Goal: Complete application form

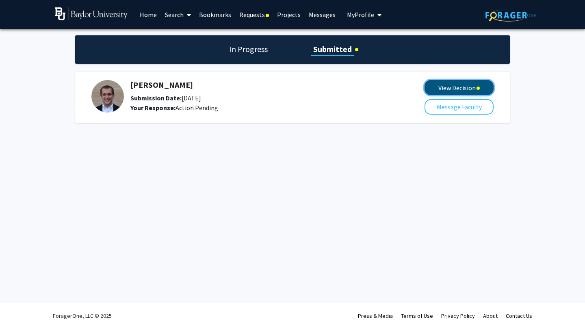
click at [466, 89] on button "View Decision" at bounding box center [459, 87] width 69 height 15
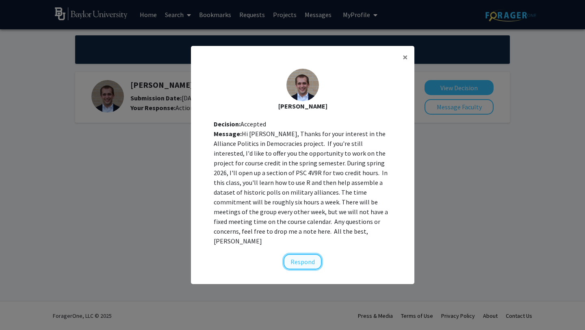
click at [305, 259] on button "Respond" at bounding box center [303, 261] width 38 height 15
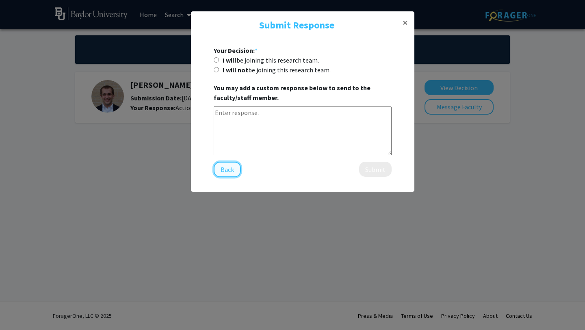
click at [220, 176] on button "Back" at bounding box center [227, 169] width 27 height 15
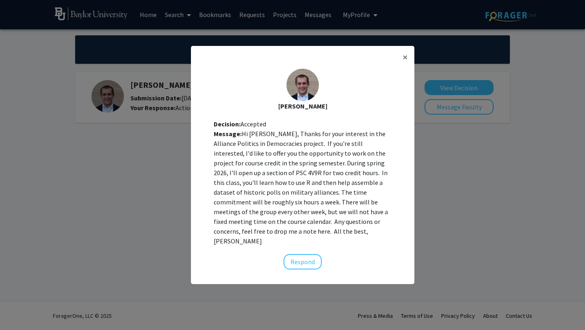
scroll to position [8, 0]
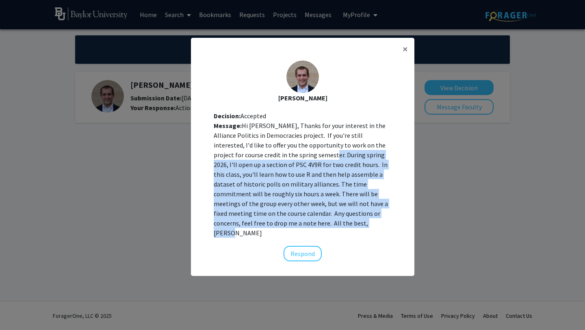
drag, startPoint x: 278, startPoint y: 161, endPoint x: 286, endPoint y: 229, distance: 68.3
click at [286, 229] on div "Message: Hi [PERSON_NAME], Thanks for your interest in the Alliance Politics in…" at bounding box center [303, 179] width 178 height 117
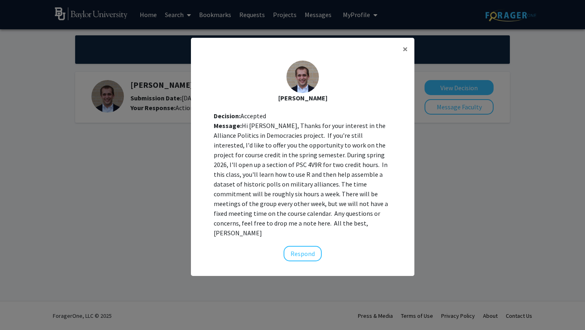
click at [278, 224] on div "Message: Hi [PERSON_NAME], Thanks for your interest in the Alliance Politics in…" at bounding box center [303, 179] width 178 height 117
click at [303, 246] on button "Respond" at bounding box center [303, 253] width 38 height 15
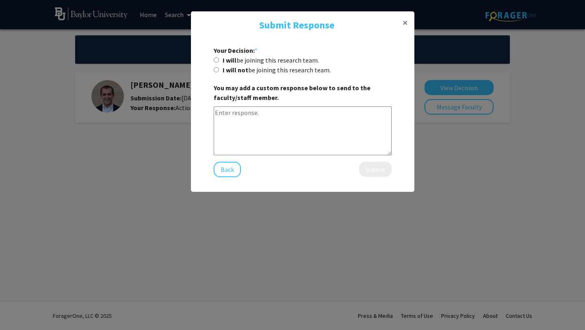
click at [217, 61] on input "I will be joining this research team." at bounding box center [216, 59] width 5 height 5
radio input "true"
click at [264, 128] on textarea at bounding box center [303, 130] width 178 height 49
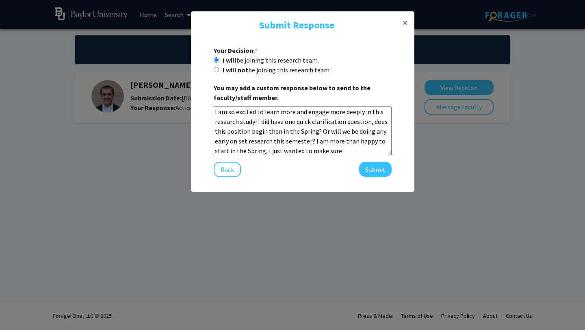
scroll to position [0, 0]
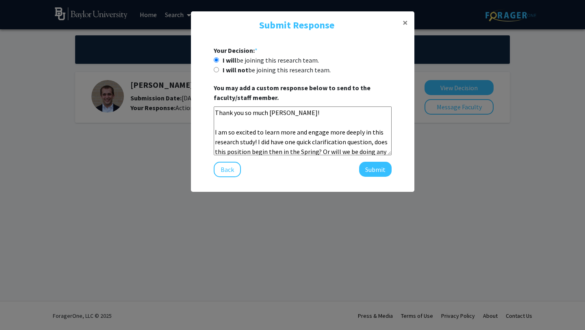
drag, startPoint x: 347, startPoint y: 152, endPoint x: 191, endPoint y: 79, distance: 172.5
click at [191, 79] on div "Your Decision: * I will be joining this research team. I will not be joining th…" at bounding box center [303, 111] width 224 height 145
paste textarea "Dear [PERSON_NAME], Thank you so much! I’m really excited to learn more and eng…"
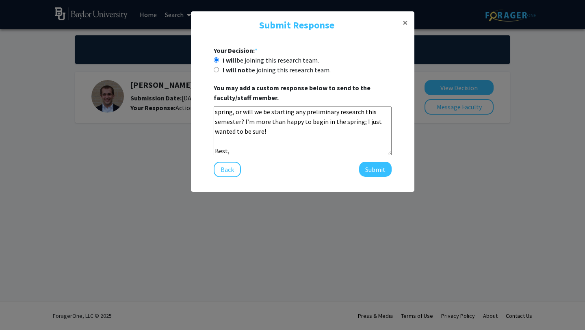
drag, startPoint x: 263, startPoint y: 152, endPoint x: 215, endPoint y: 130, distance: 52.9
click at [215, 129] on textarea "Dear [PERSON_NAME], Thank you so much! I’m really excited to learn more and eng…" at bounding box center [303, 130] width 178 height 49
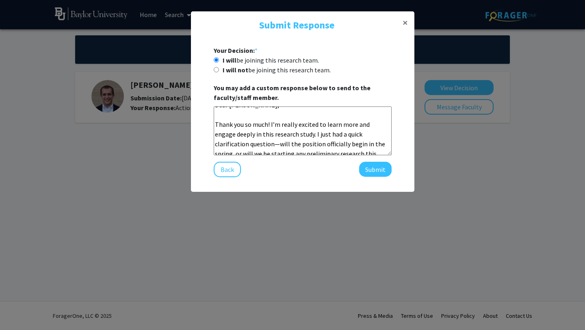
scroll to position [0, 0]
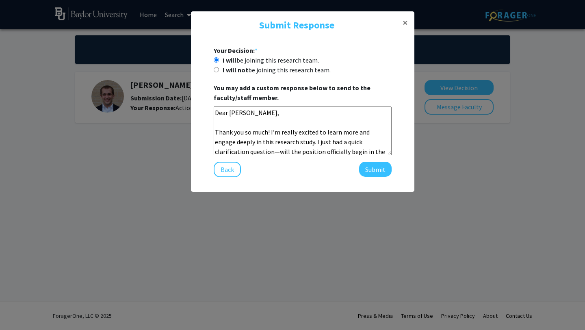
click at [244, 120] on textarea "Dear [PERSON_NAME], Thank you so much! I’m really excited to learn more and eng…" at bounding box center [303, 130] width 178 height 49
click at [221, 114] on textarea "Dear [PERSON_NAME], Thank you so much! I’m really excited to learn more and eng…" at bounding box center [303, 130] width 178 height 49
click at [277, 113] on textarea "Hello [PERSON_NAME], Thank you so much! I’m really excited to learn more and en…" at bounding box center [303, 130] width 178 height 49
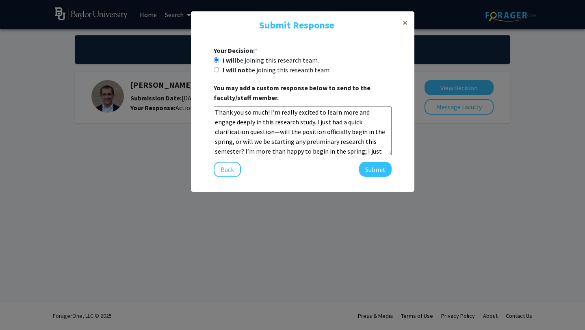
scroll to position [22, 0]
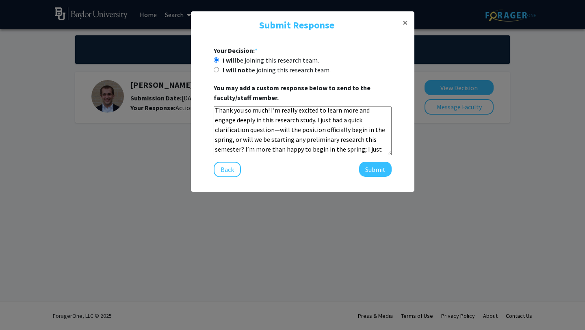
click at [242, 129] on textarea "Hello [PERSON_NAME], Thank you so much! I’m really excited to learn more and en…" at bounding box center [303, 130] width 178 height 49
click at [382, 150] on textarea "Hello [PERSON_NAME], Thank you so much! I’m really excited to learn more and en…" at bounding box center [303, 130] width 178 height 49
type textarea "Hello [PERSON_NAME], Thank you so much! I’m really excited to learn more and en…"
click at [384, 168] on button "Submit" at bounding box center [375, 169] width 33 height 15
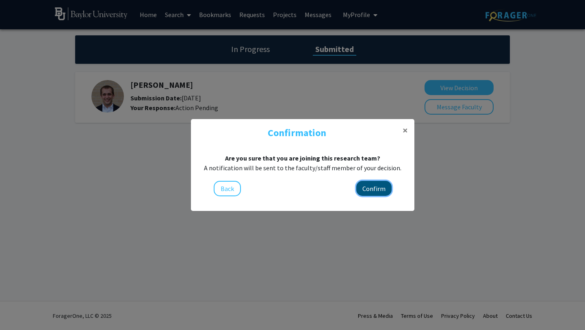
click at [384, 192] on button "Confirm" at bounding box center [373, 188] width 35 height 15
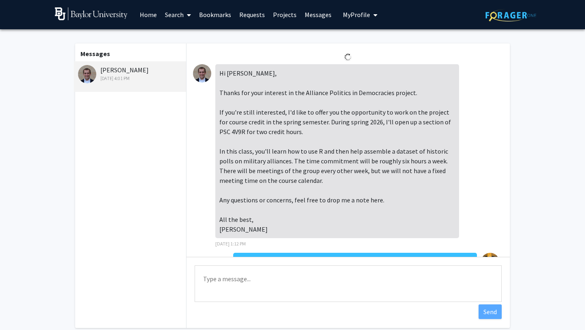
scroll to position [69, 0]
